Goal: Task Accomplishment & Management: Complete application form

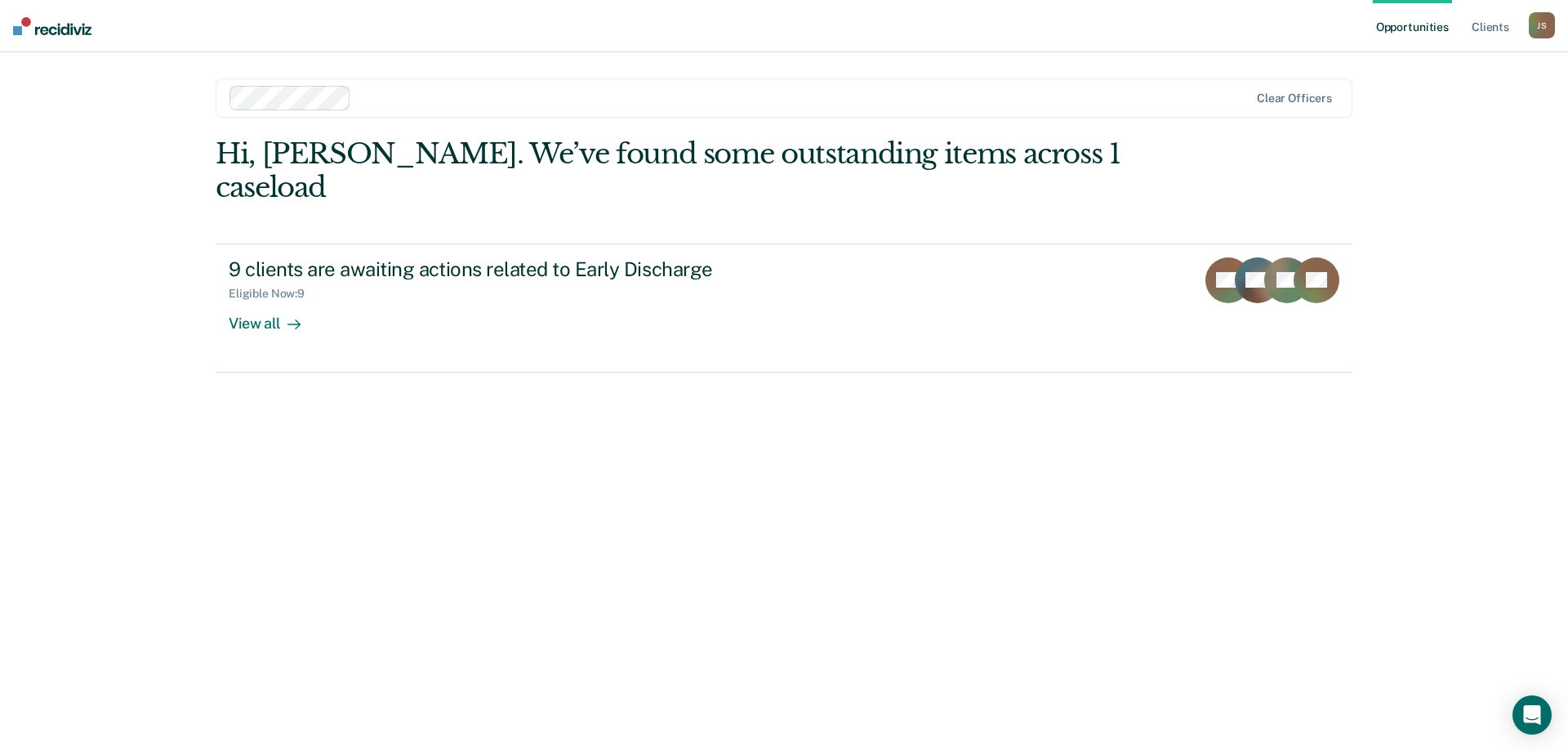
click at [689, 483] on div "Hi, [PERSON_NAME]. We’ve found some outstanding items across 1 caseload 9 clien…" at bounding box center [784, 420] width 1137 height 568
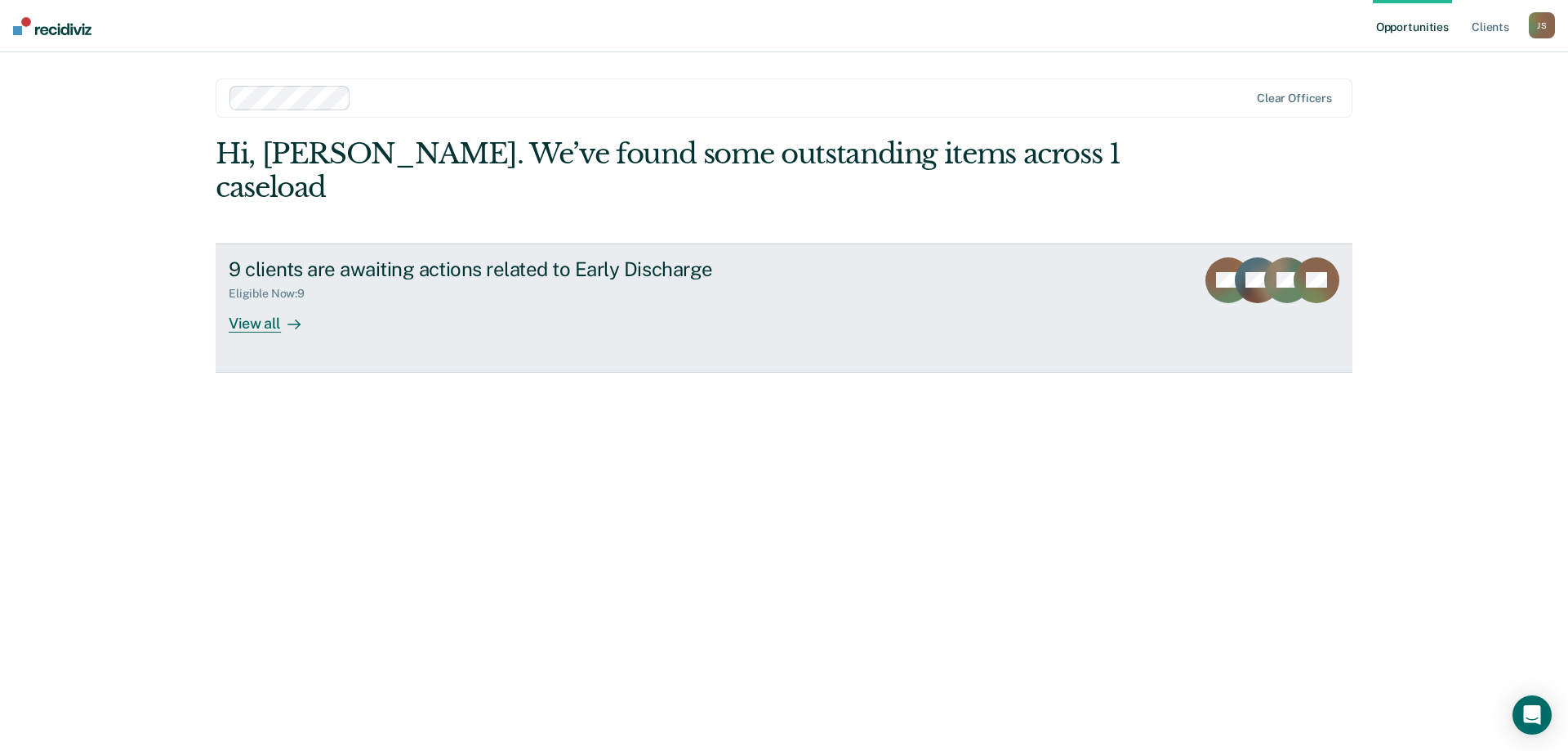
click at [295, 314] on div at bounding box center [290, 324] width 19 height 19
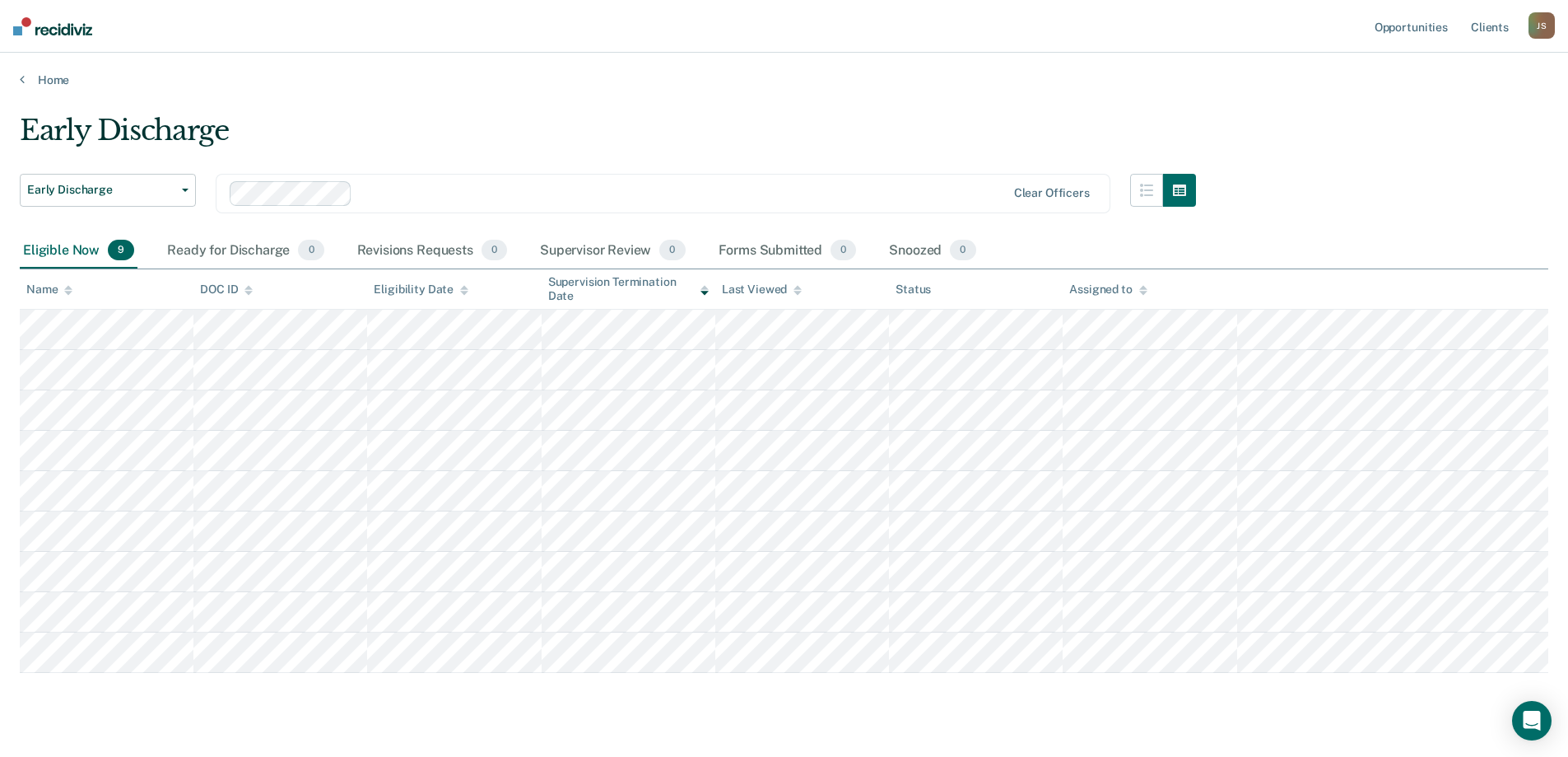
click at [744, 126] on div "Early Discharge" at bounding box center [607, 136] width 1176 height 47
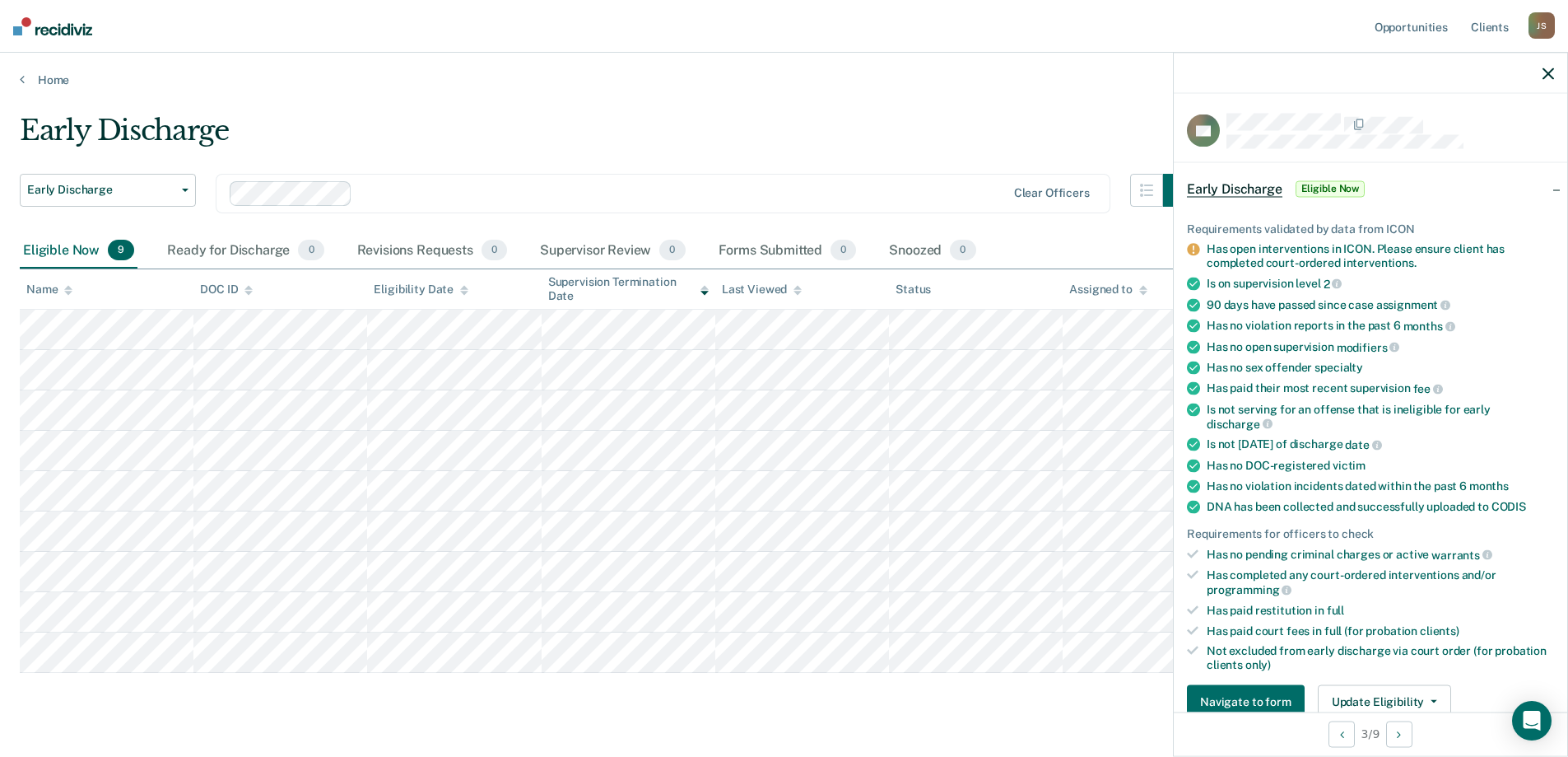
click at [529, 192] on div at bounding box center [682, 193] width 647 height 19
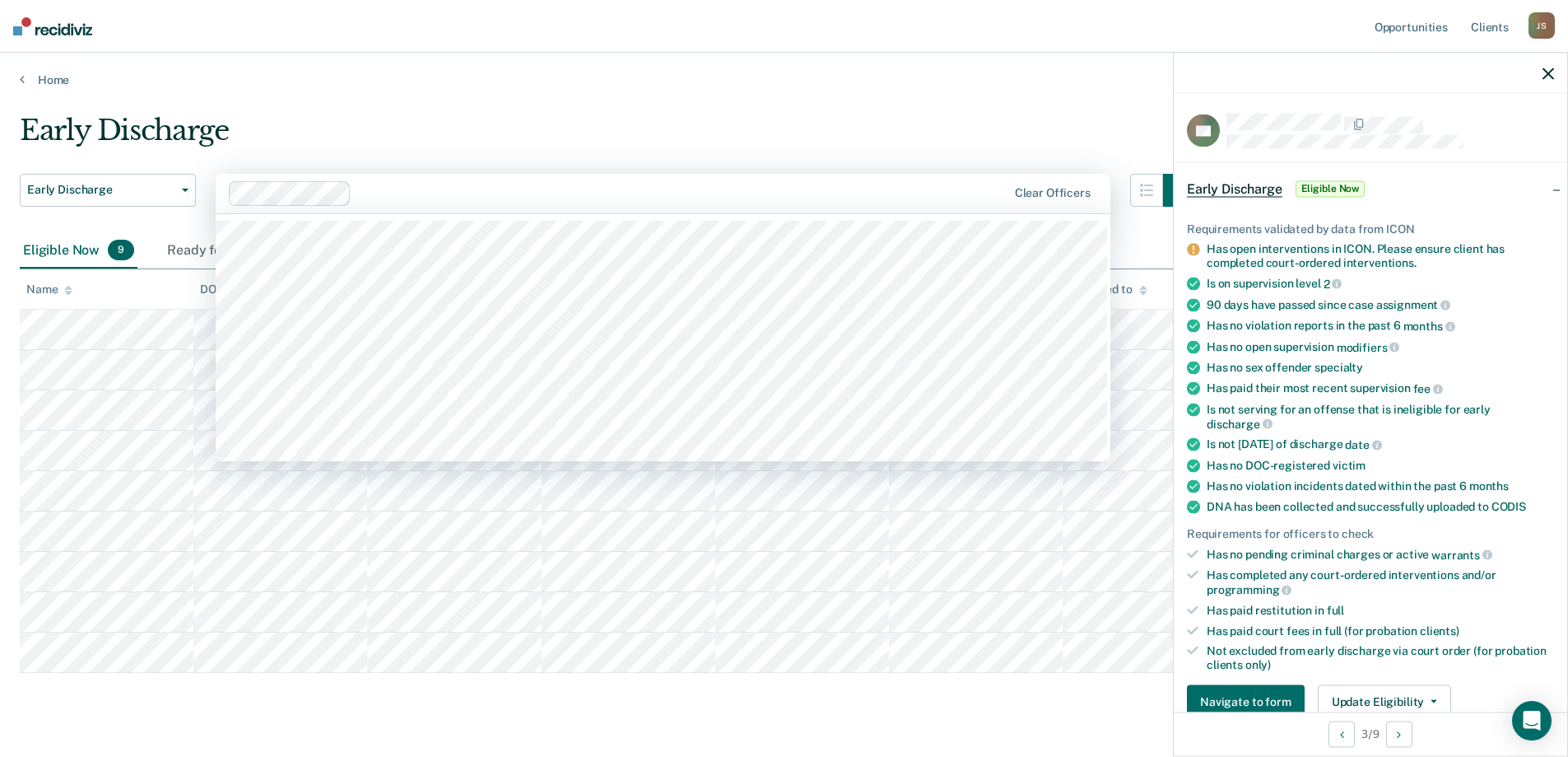
scroll to position [247, 0]
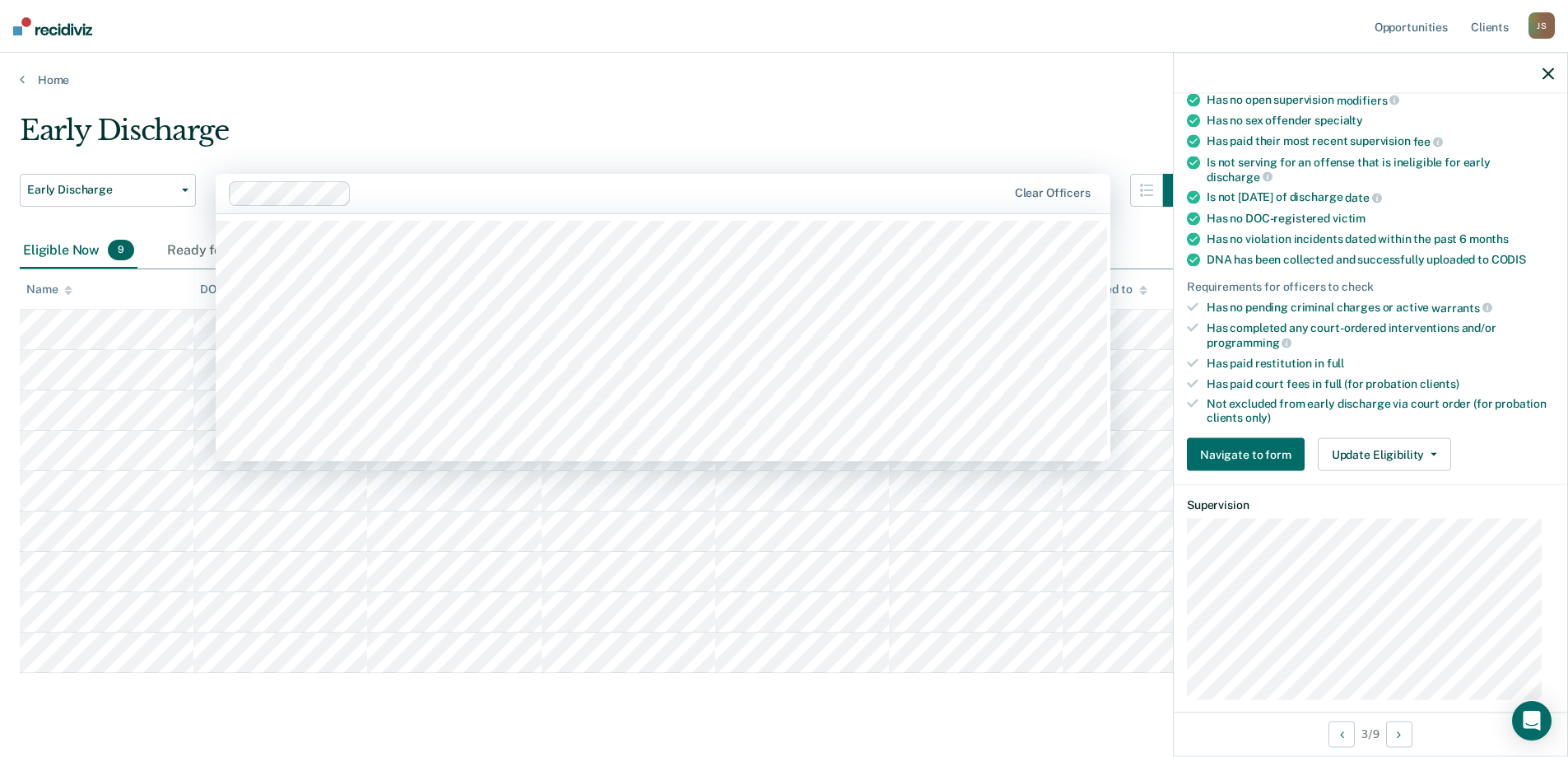
click at [731, 92] on main "Early Discharge Early Discharge Early Discharge 515 results available. Use Up a…" at bounding box center [784, 436] width 1568 height 699
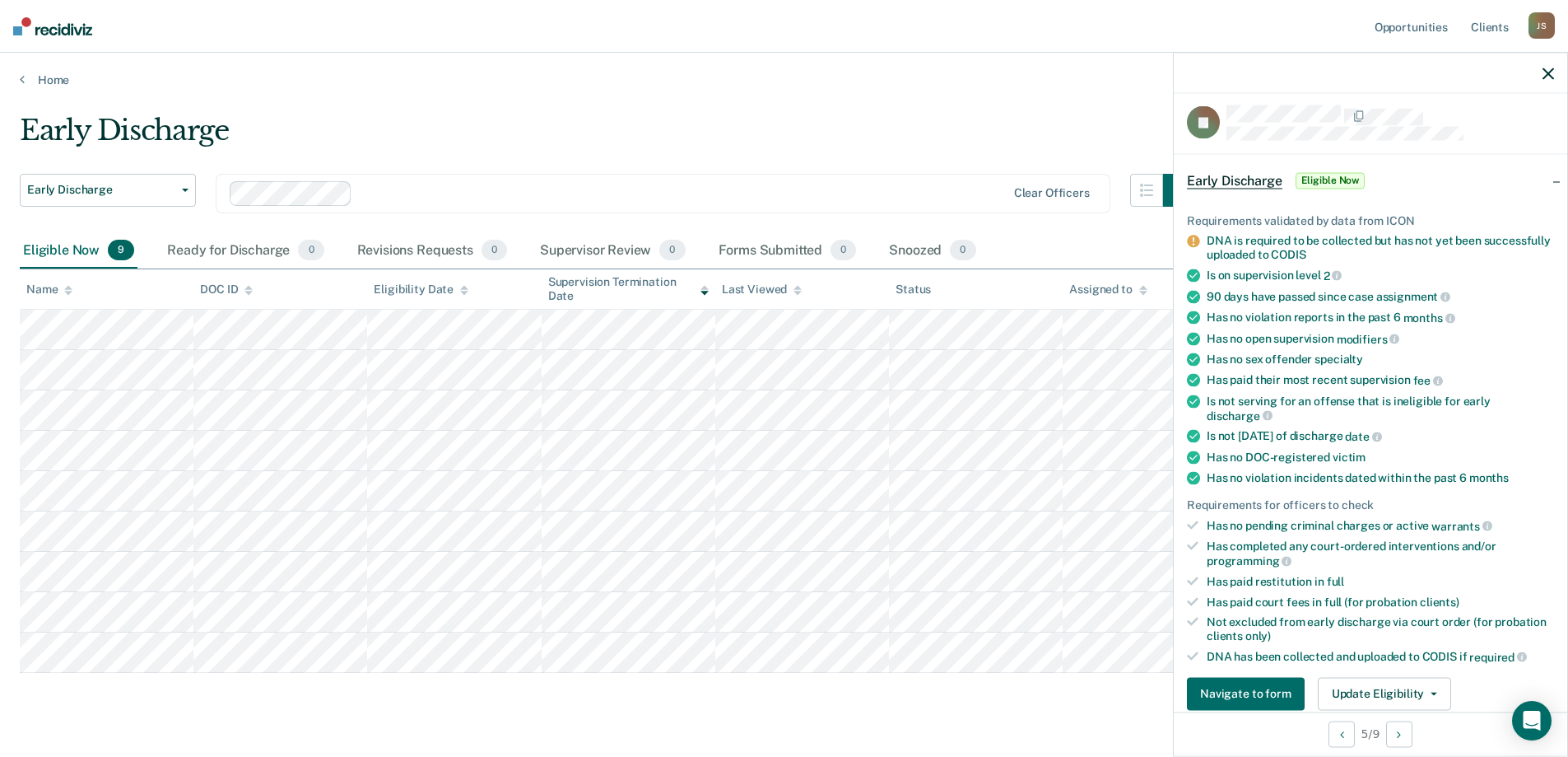
scroll to position [0, 0]
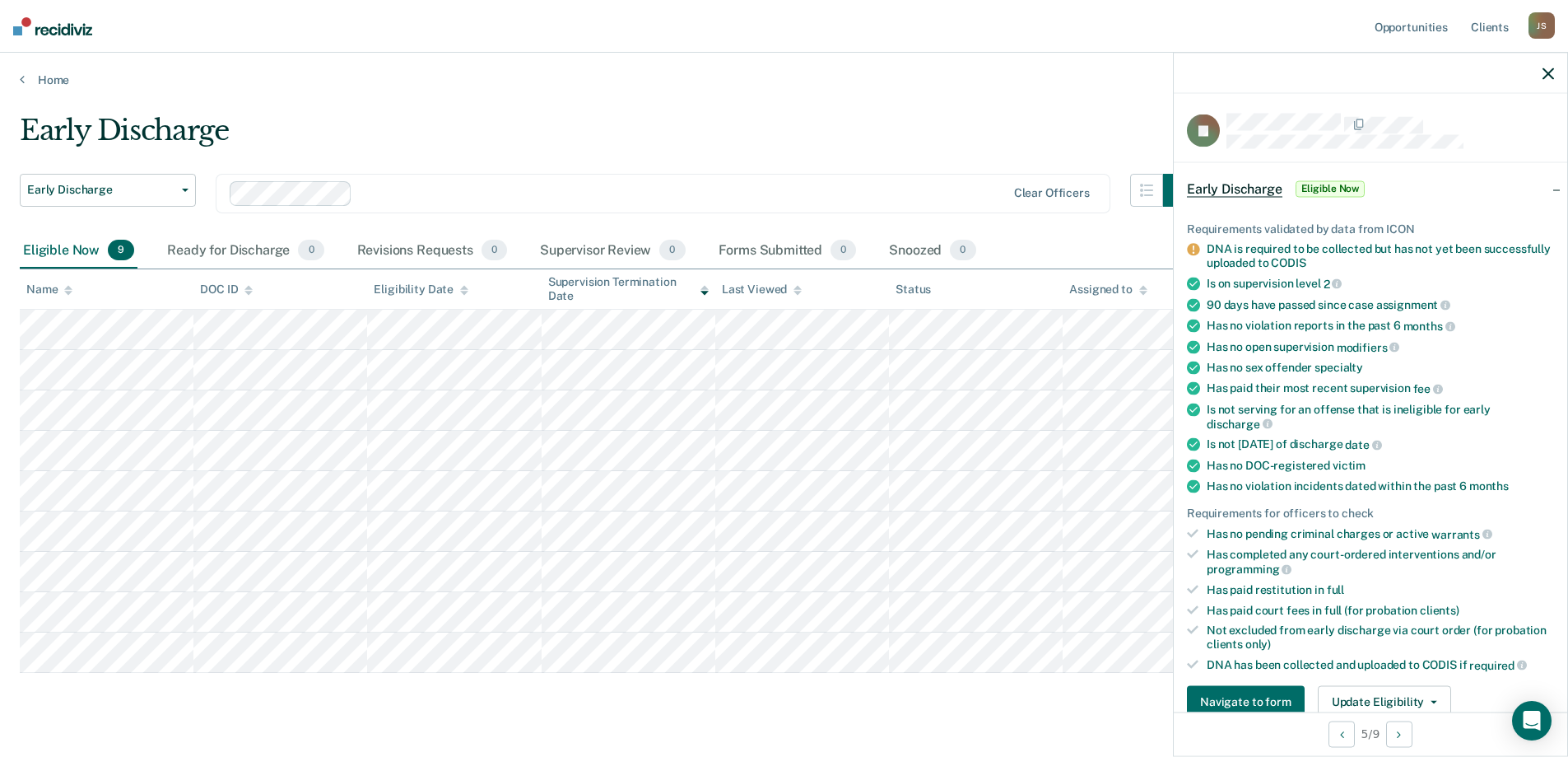
click at [916, 126] on div "Early Discharge" at bounding box center [607, 136] width 1176 height 47
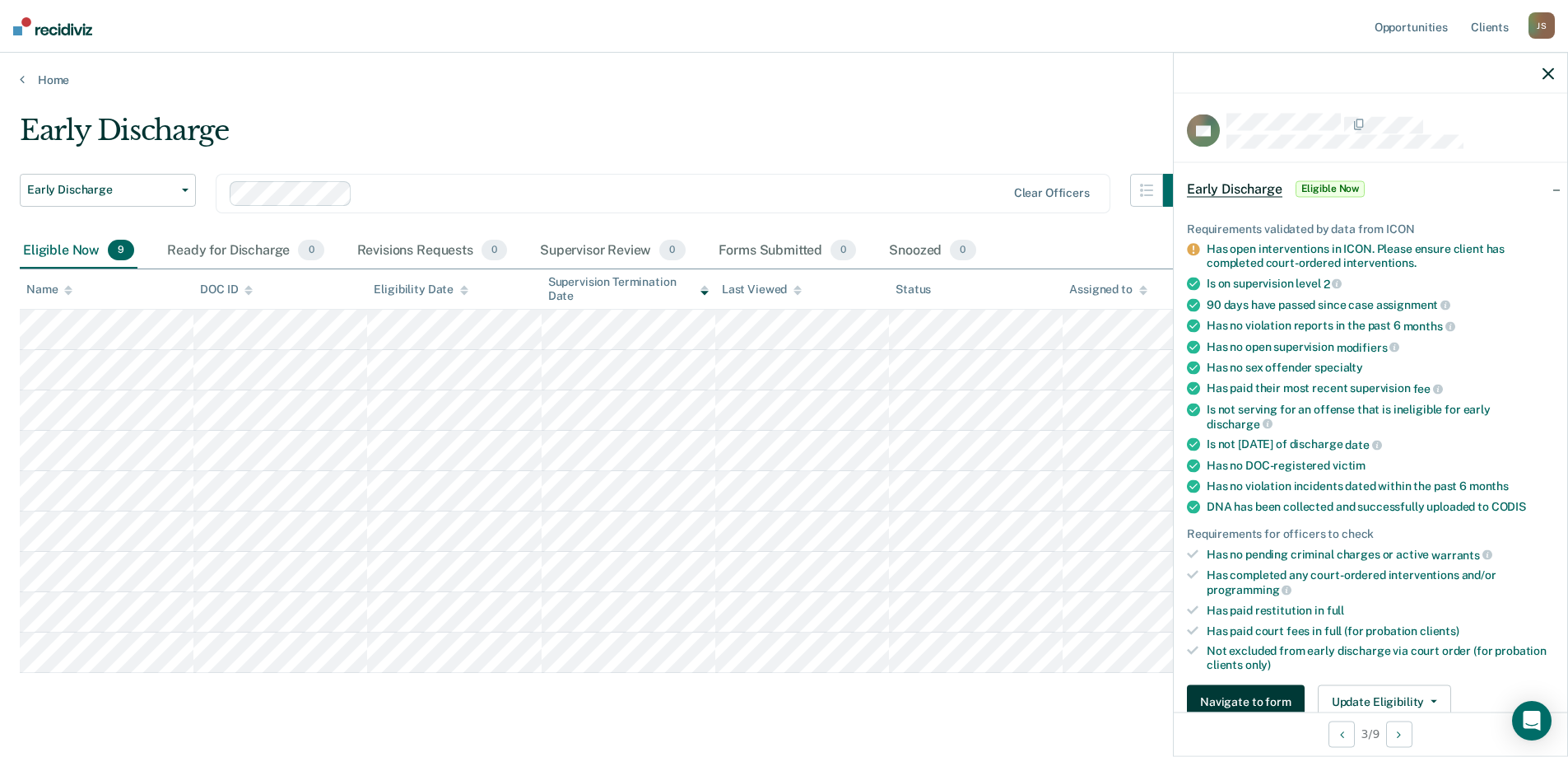
click at [1289, 705] on button "Navigate to form" at bounding box center [1246, 701] width 118 height 33
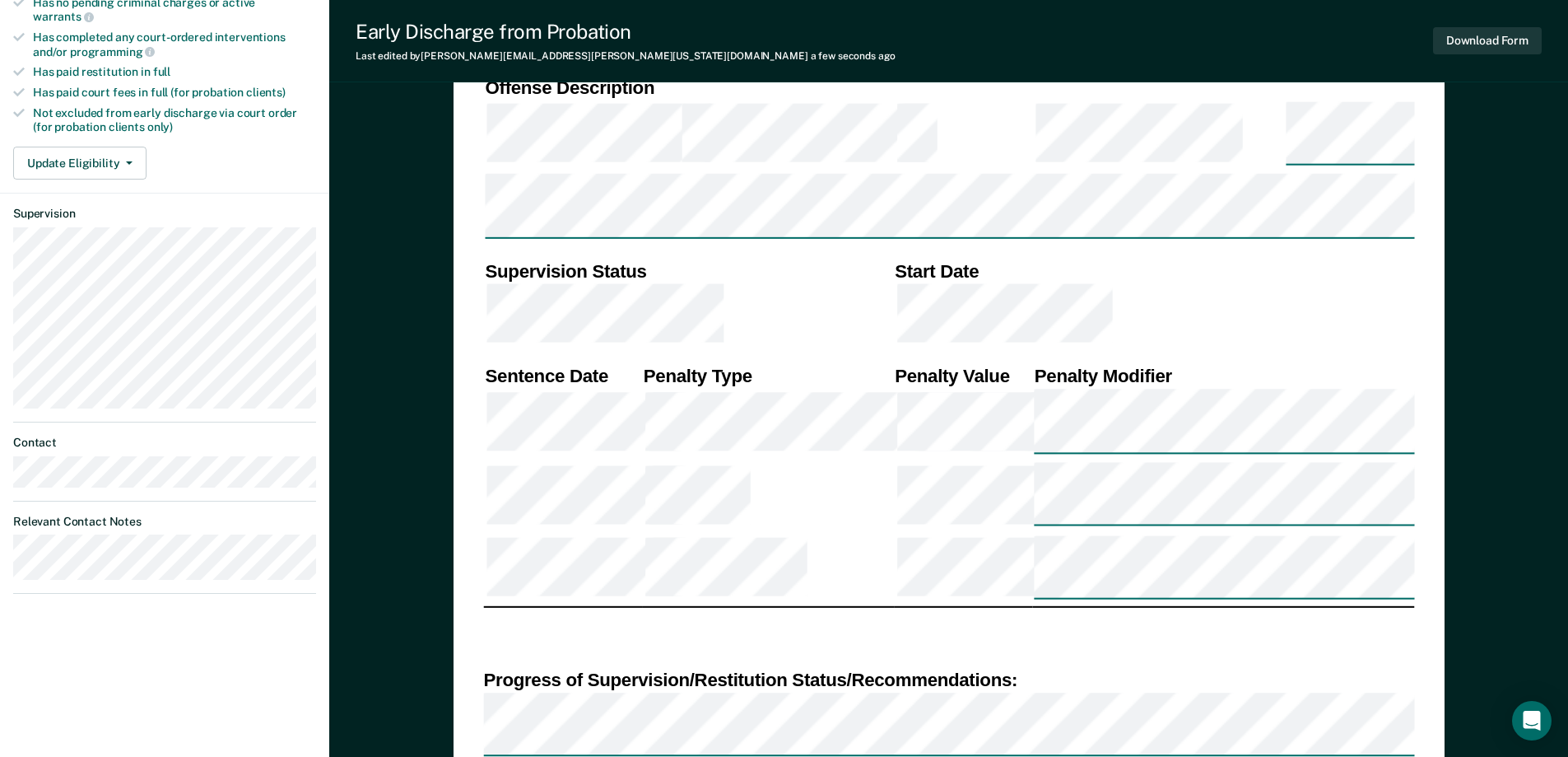
scroll to position [577, 0]
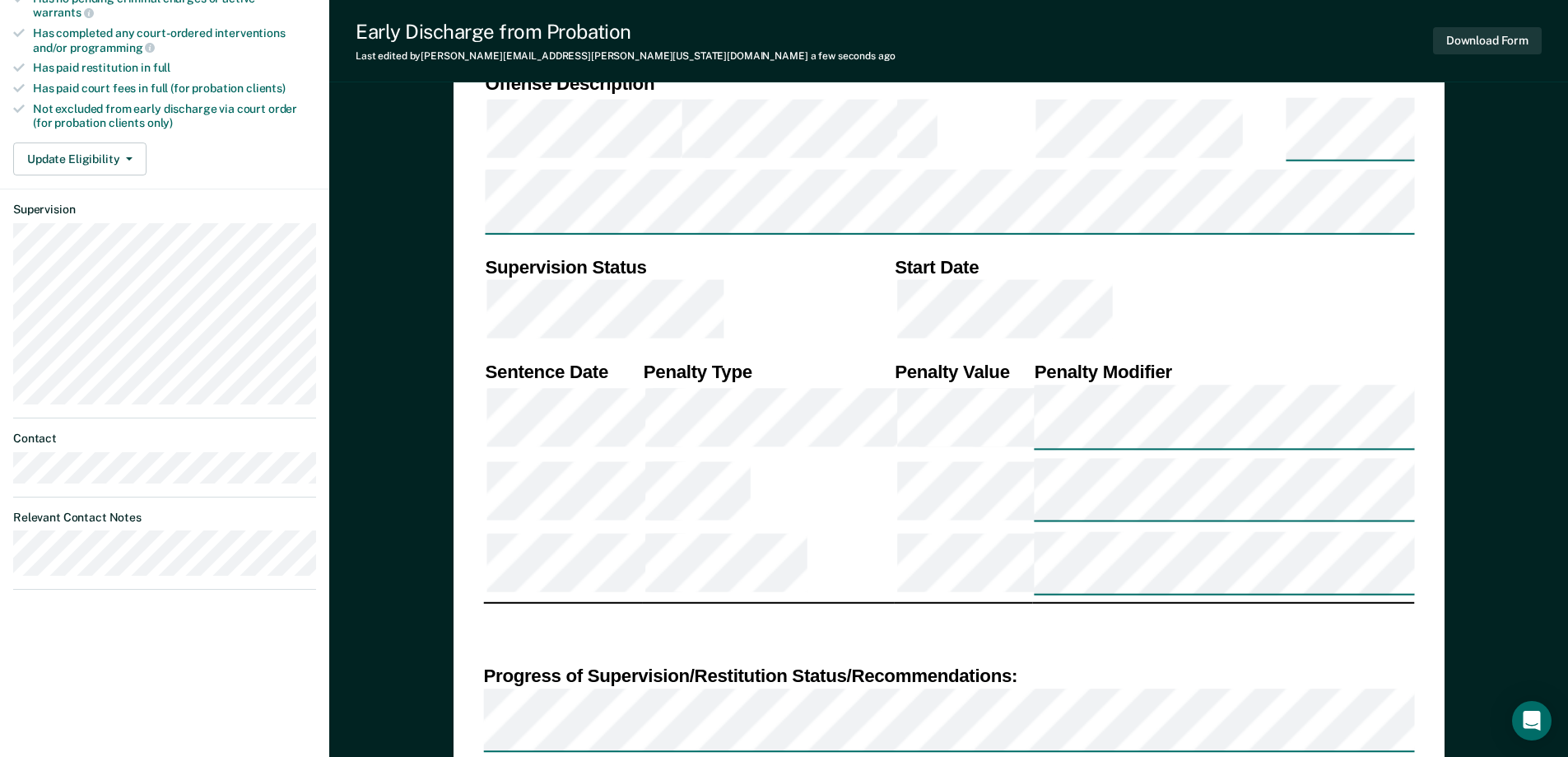
click at [800, 719] on div "DEPARTMENT OF CORRECTIONS CBC DISCHARGE REPORT Date: ICON #: NAME: CITIZENSHIP …" at bounding box center [948, 372] width 931 height 1564
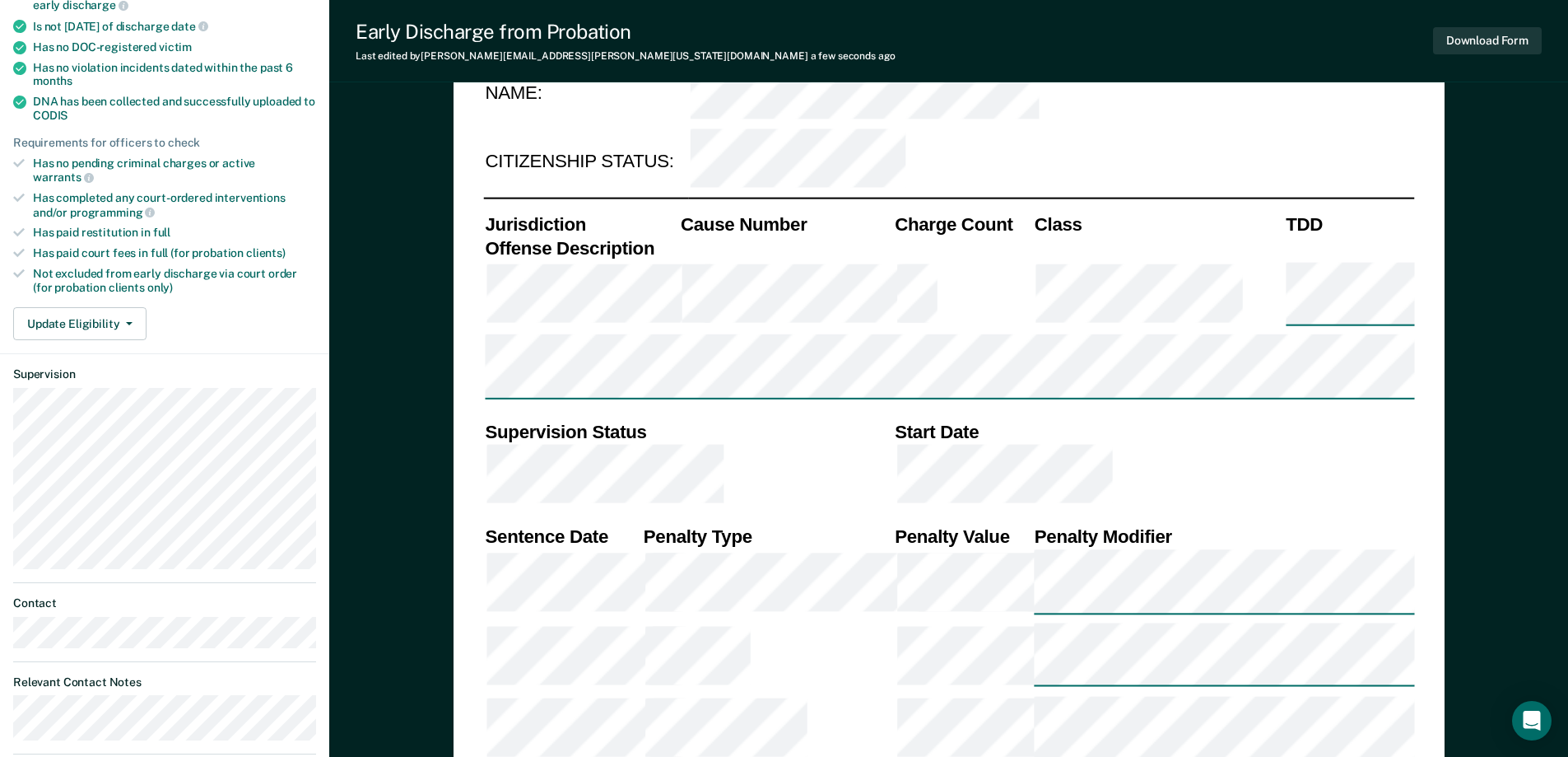
scroll to position [824, 0]
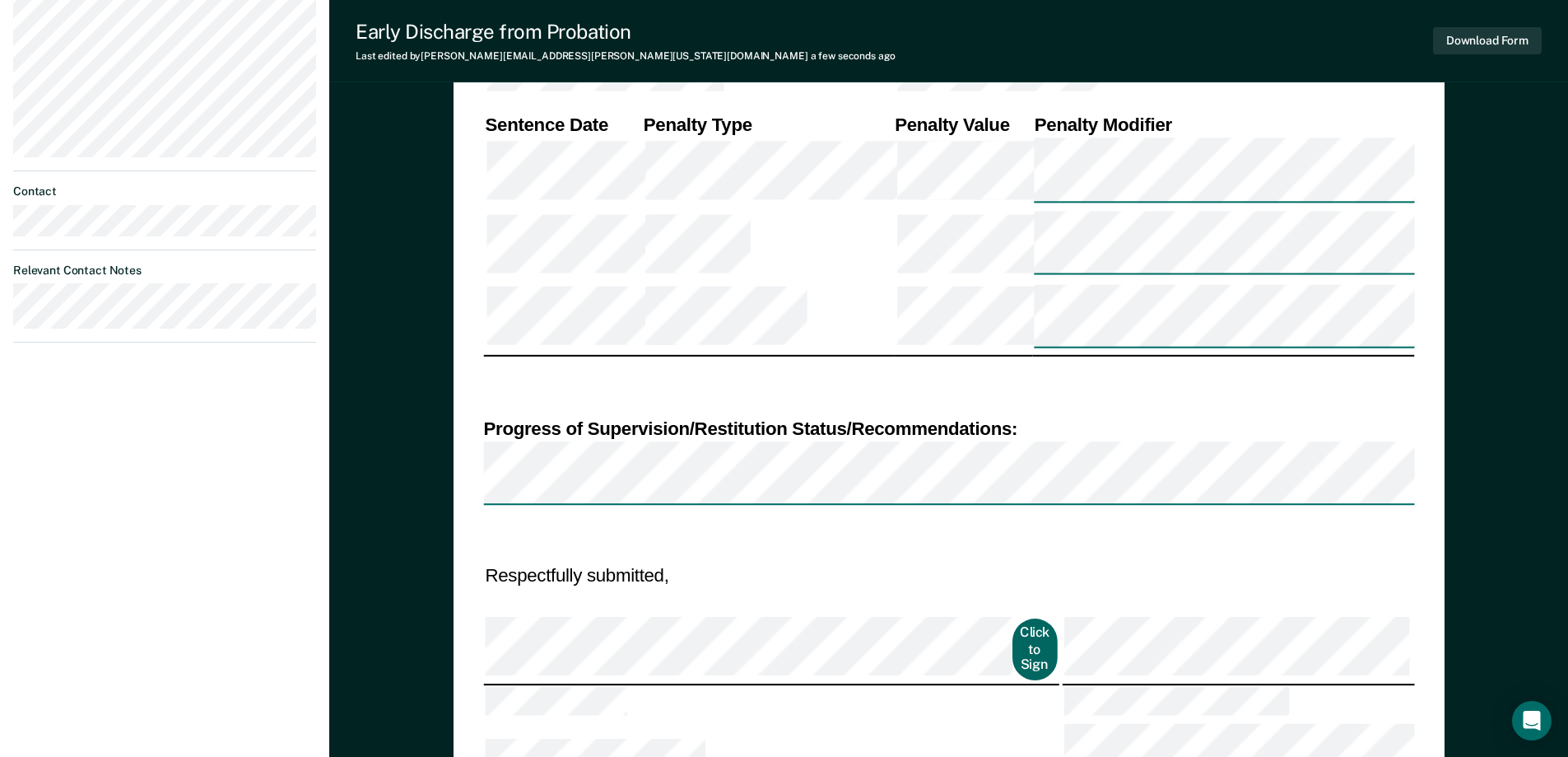
click at [1013, 618] on button "Click to Sign" at bounding box center [1034, 649] width 45 height 62
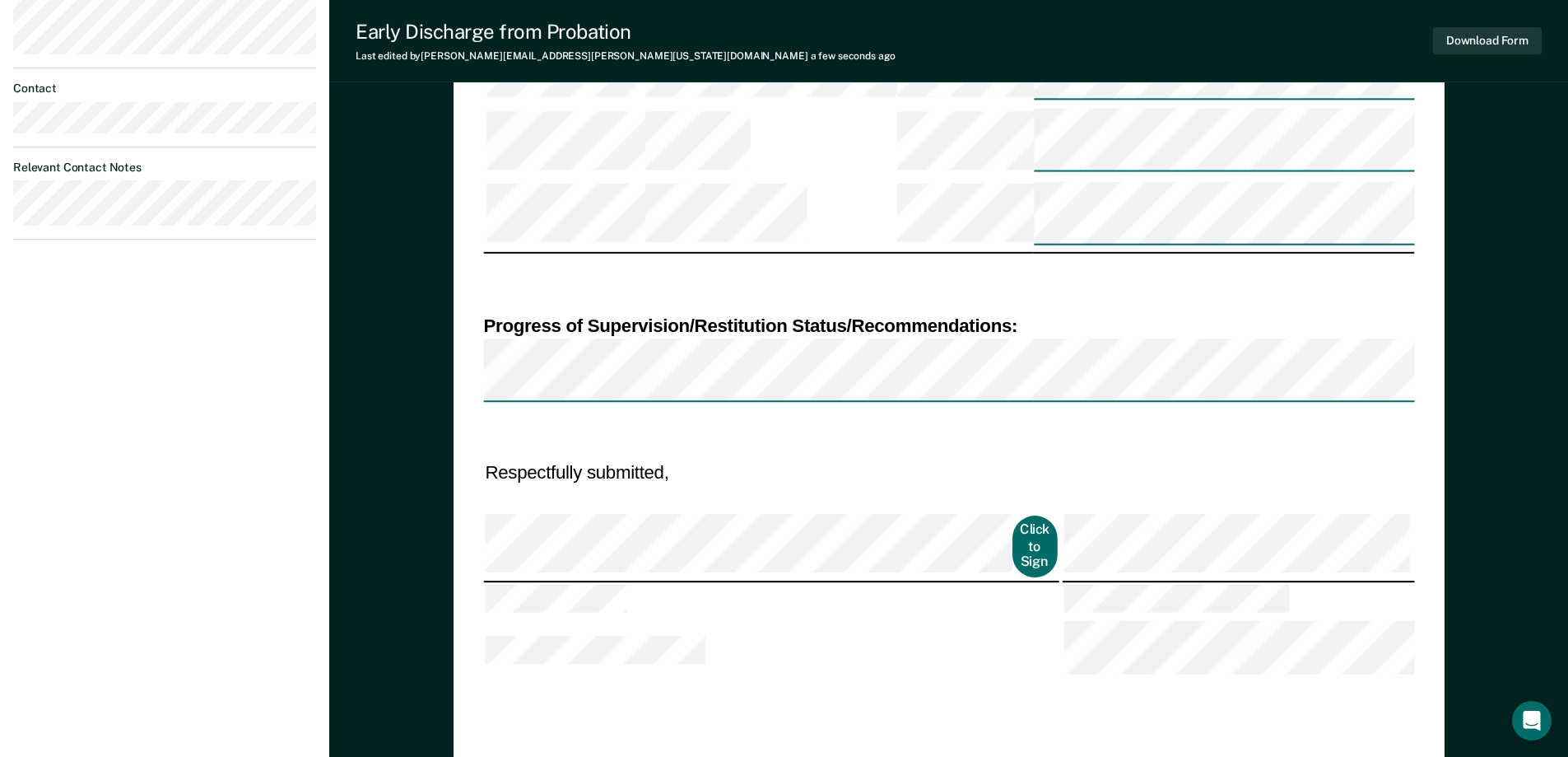
scroll to position [659, 0]
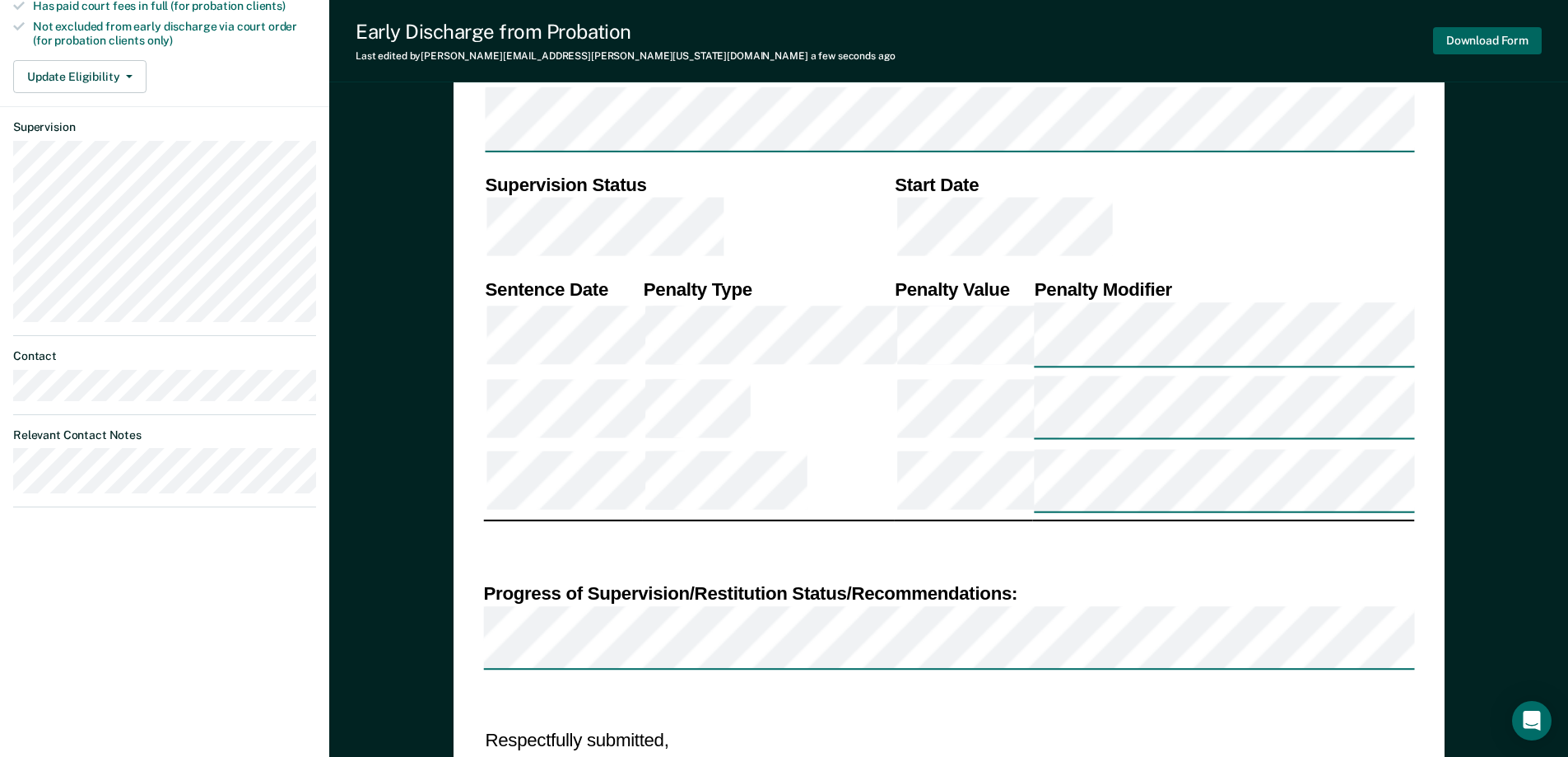
click at [1484, 44] on button "Download Form" at bounding box center [1488, 40] width 109 height 27
type textarea "x"
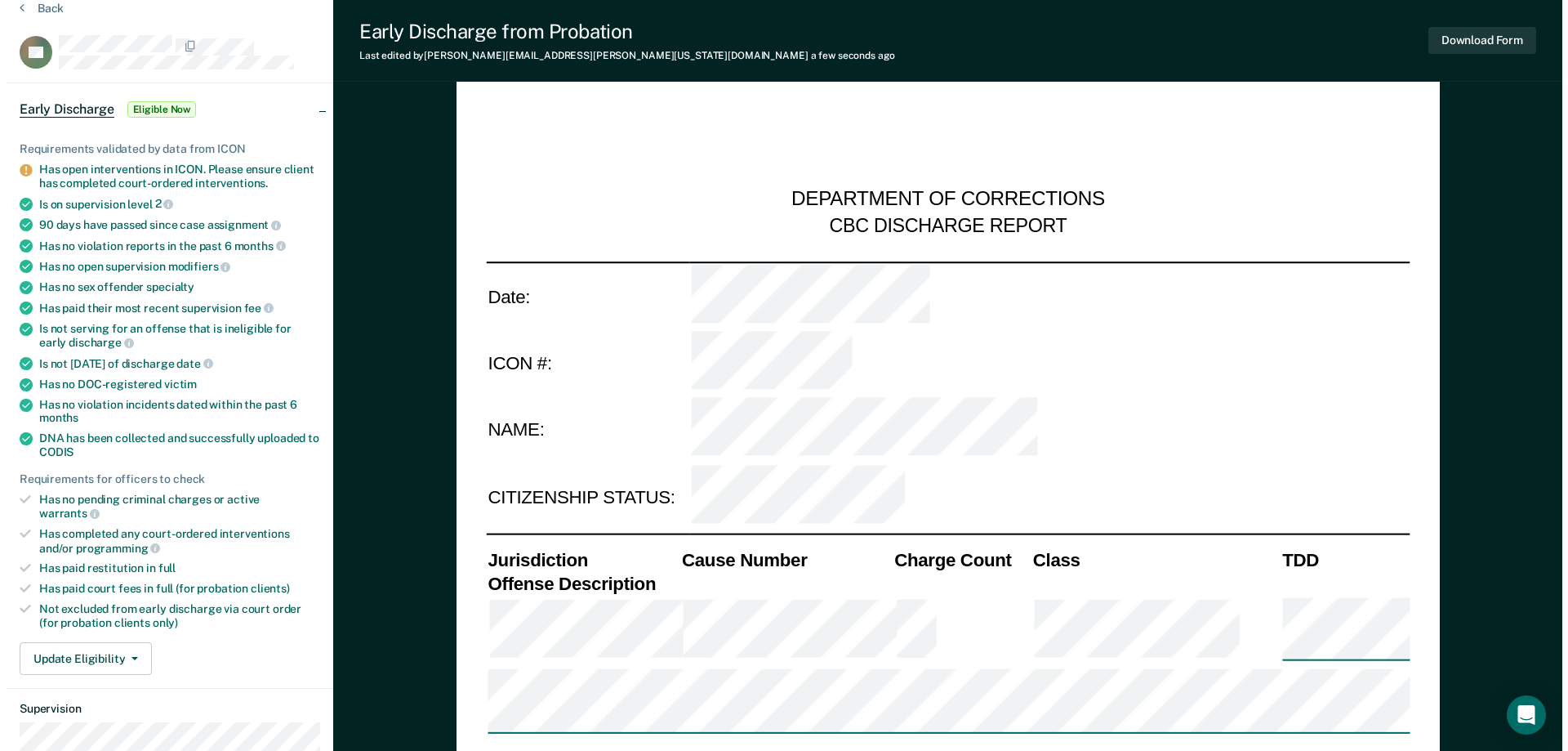
scroll to position [0, 0]
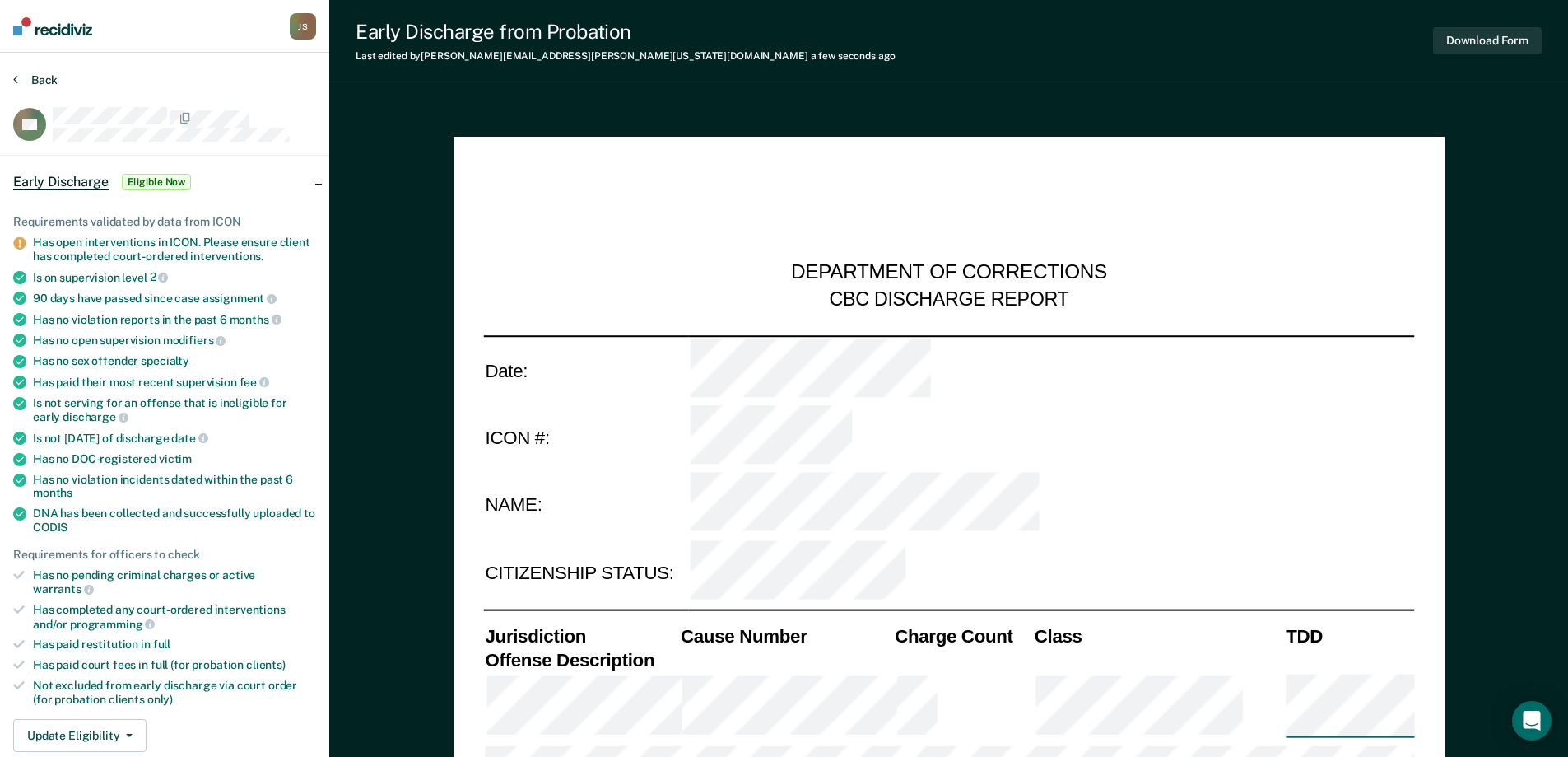
click at [46, 73] on button "Back" at bounding box center [35, 79] width 45 height 15
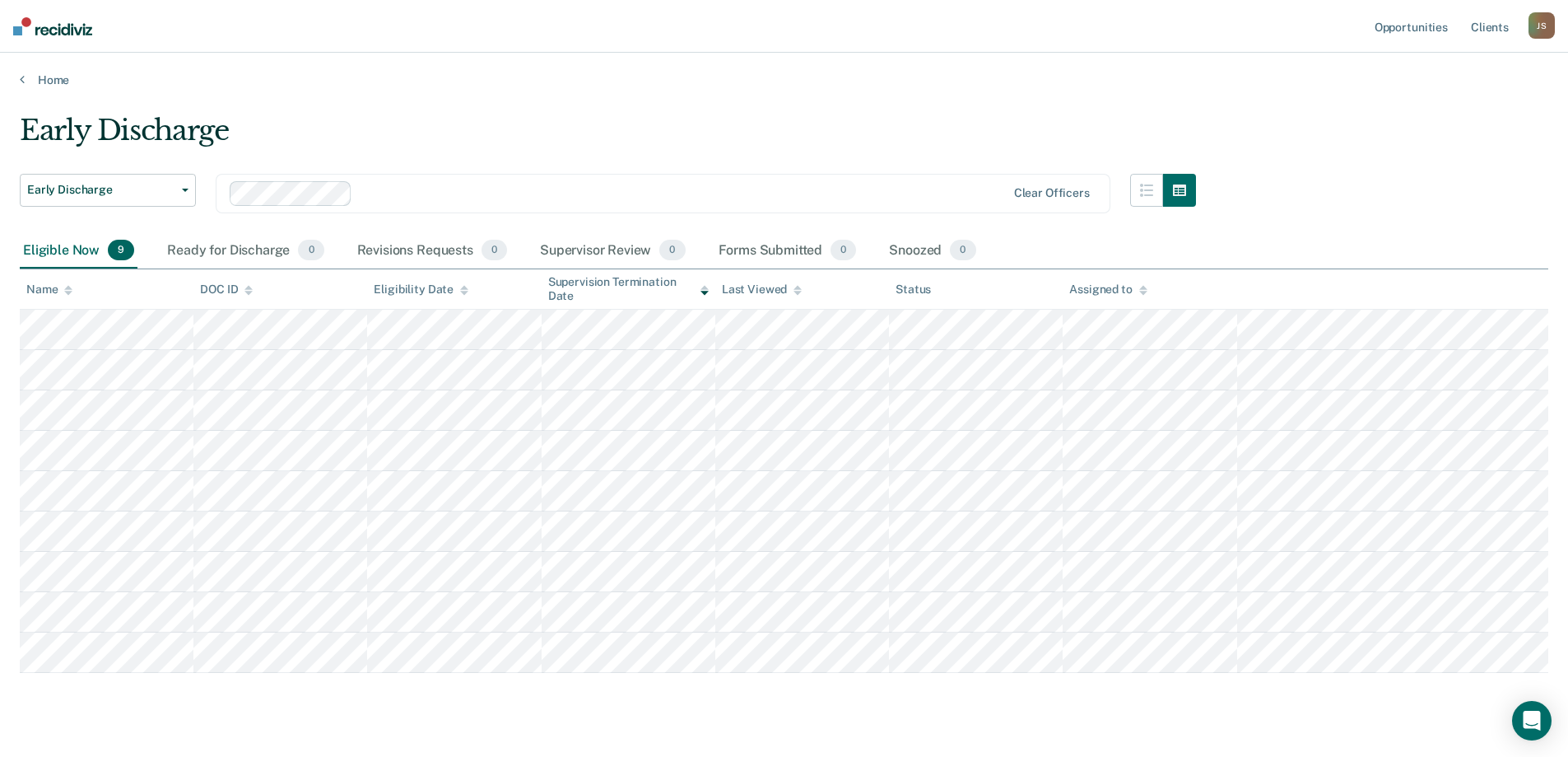
click at [881, 753] on main "Early Discharge Early Discharge Early Discharge Clear officers Eligible Now 9 R…" at bounding box center [784, 436] width 1568 height 699
click at [1313, 233] on div "Eligible Now 9 Ready for Discharge 0 Revisions Requests 0 Supervisor Review 0 F…" at bounding box center [783, 251] width 1528 height 37
click at [689, 130] on div "Early Discharge" at bounding box center [607, 136] width 1176 height 47
click at [465, 174] on div "Clear officers" at bounding box center [663, 193] width 895 height 40
click at [1345, 184] on div "Early Discharge Early Discharge Early Discharge Clear officers Eligible Now 9 R…" at bounding box center [783, 390] width 1528 height 554
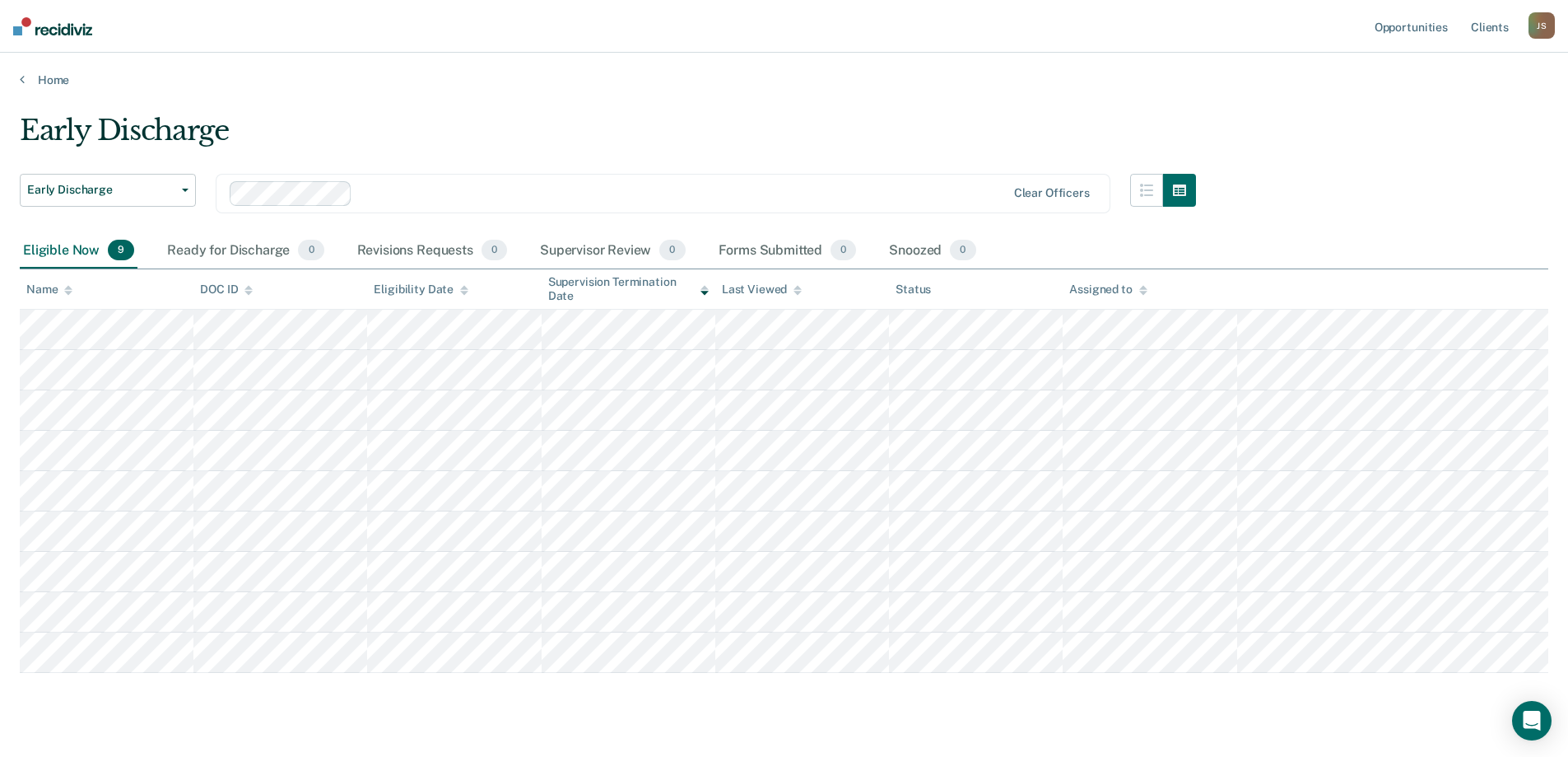
click at [1200, 734] on main "Early Discharge Early Discharge Early Discharge Clear officers Eligible Now 9 R…" at bounding box center [784, 436] width 1568 height 699
drag, startPoint x: 937, startPoint y: 732, endPoint x: 917, endPoint y: 685, distance: 51.1
click at [937, 731] on main "Early Discharge Early Discharge Early Discharge Clear officers Eligible Now 9 R…" at bounding box center [784, 436] width 1568 height 699
click at [939, 710] on div "Early Discharge Early Discharge Early Discharge Clear officers Eligible Now 9 R…" at bounding box center [783, 417] width 1528 height 607
click at [1154, 84] on link "Home" at bounding box center [783, 79] width 1528 height 15
